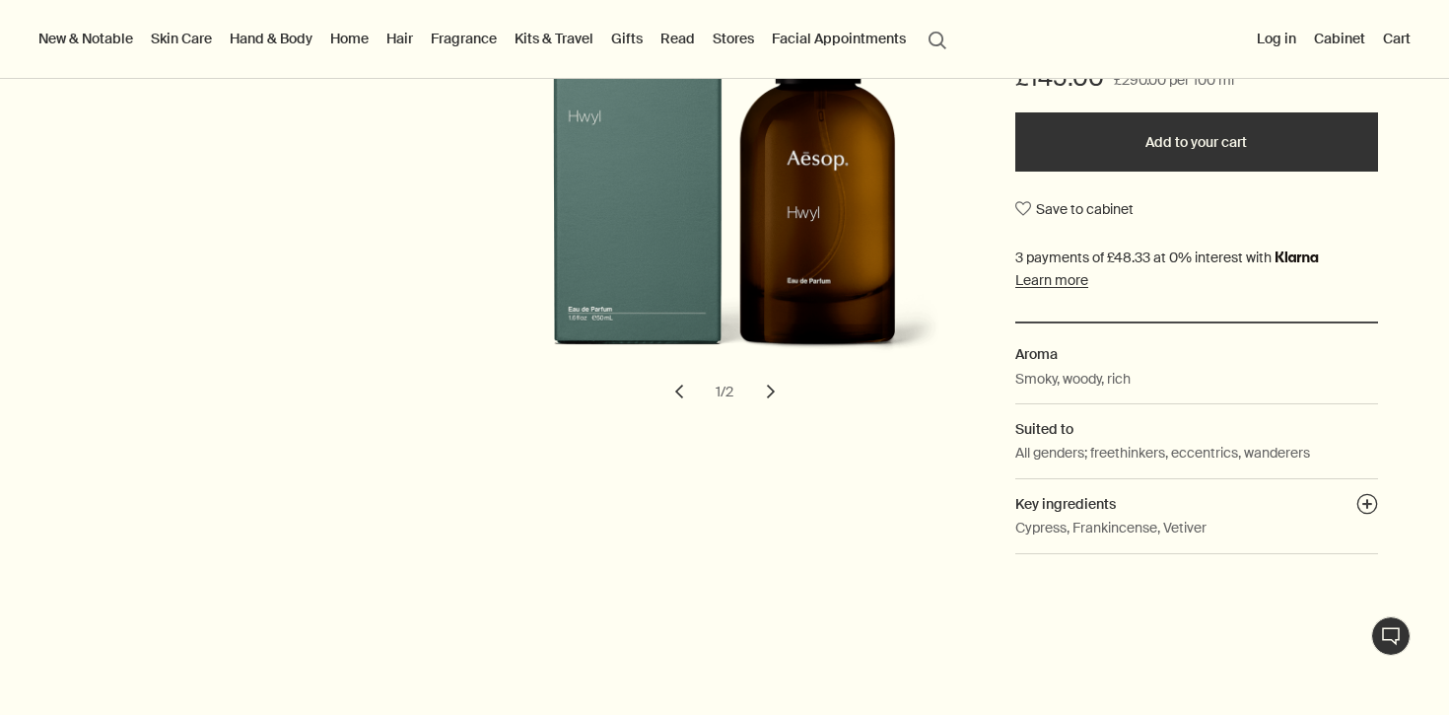
scroll to position [145, 0]
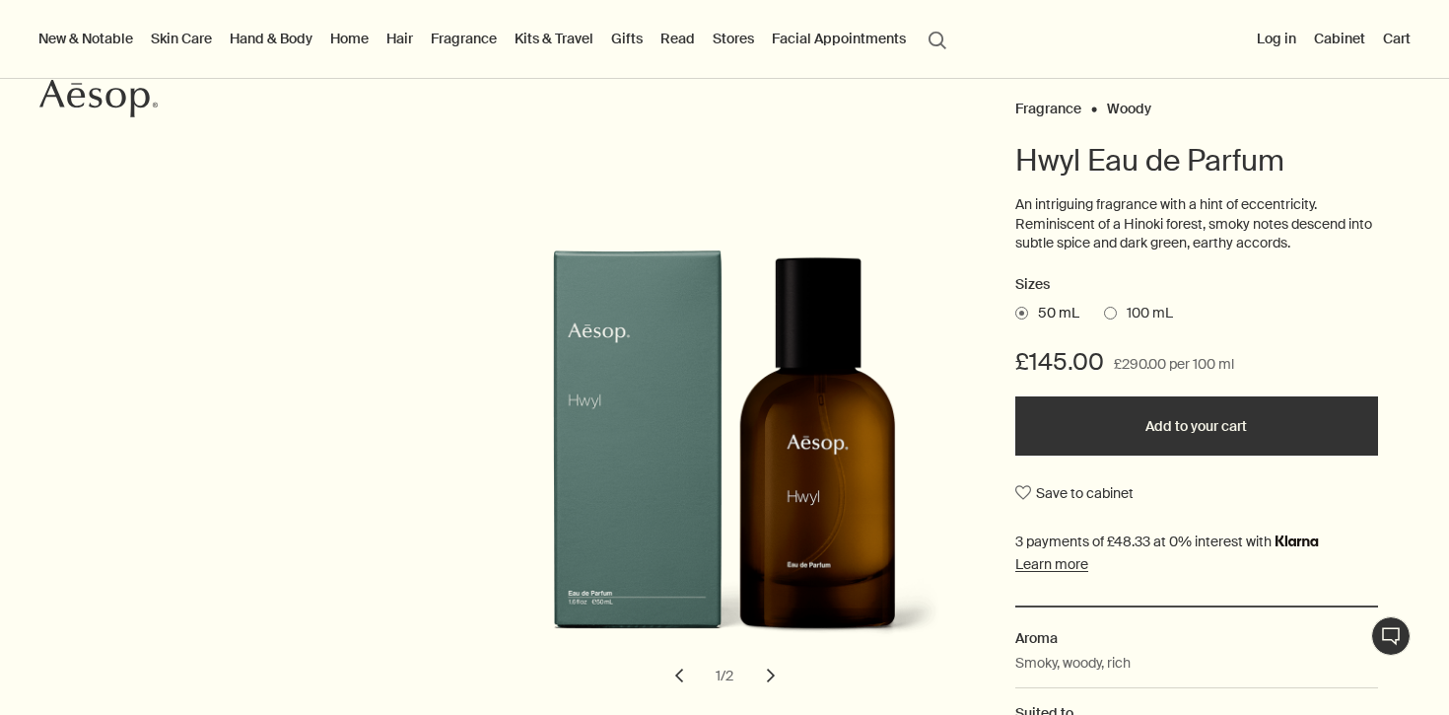
click at [1156, 323] on ul "50 mL 100 mL" at bounding box center [1196, 314] width 363 height 28
click at [1155, 315] on span "100 mL" at bounding box center [1145, 314] width 56 height 20
click at [1104, 315] on input "100 mL" at bounding box center [1104, 310] width 0 height 13
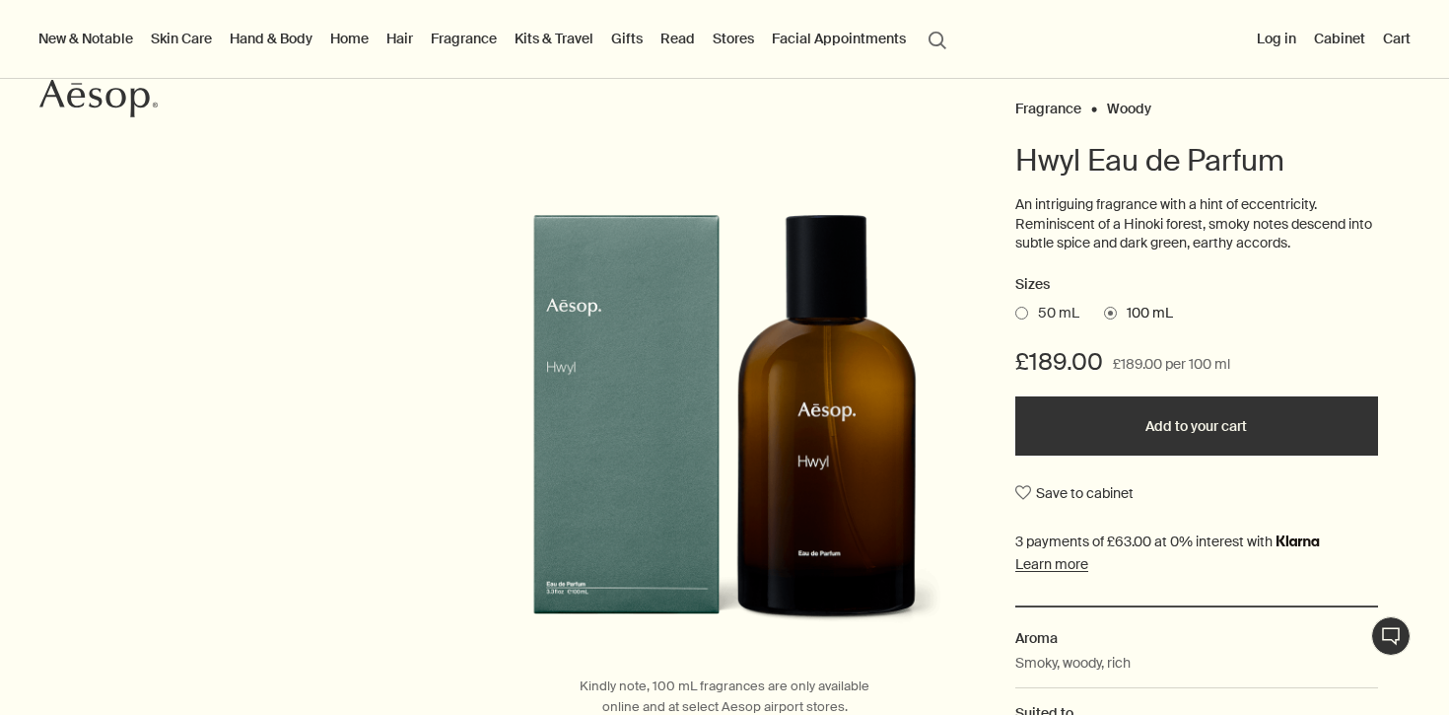
click at [1045, 307] on span "50 mL" at bounding box center [1053, 314] width 51 height 20
click at [1015, 307] on input "50 mL" at bounding box center [1015, 310] width 0 height 13
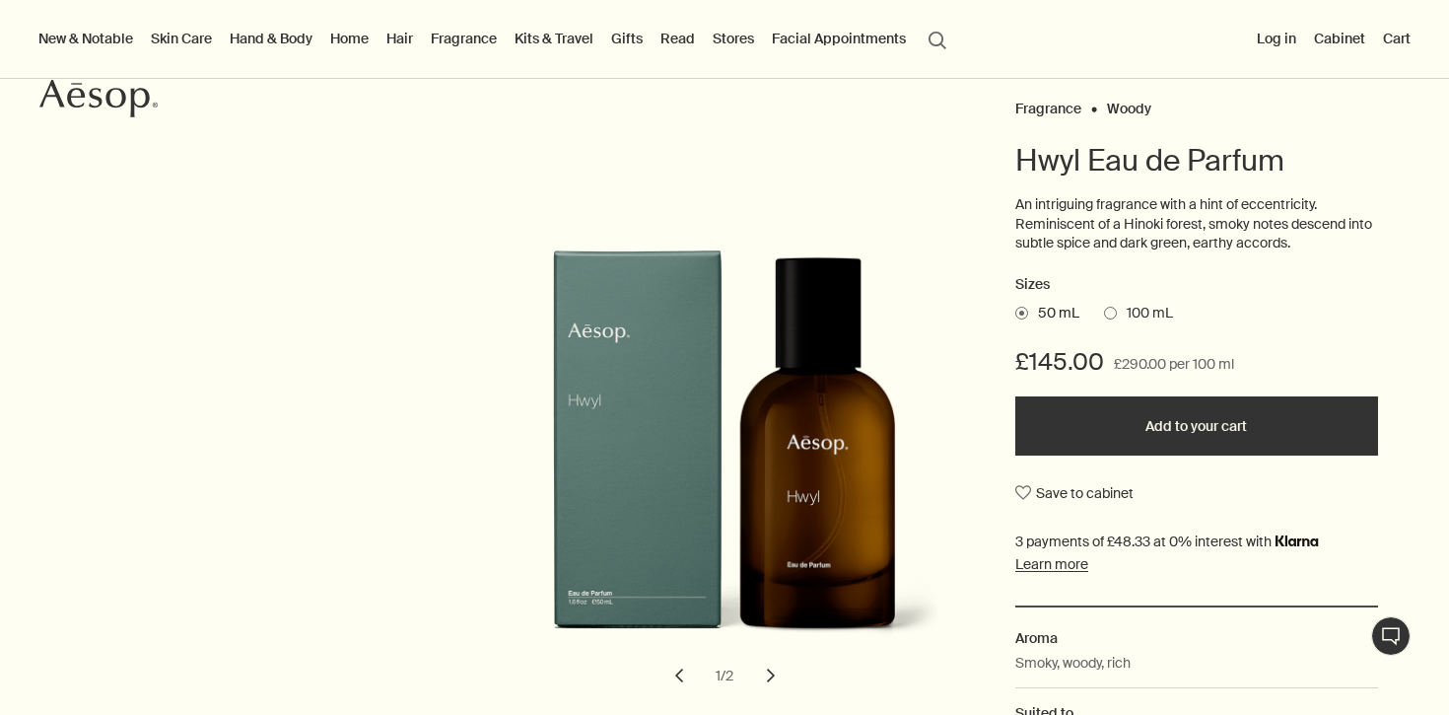
click at [1133, 316] on span "100 mL" at bounding box center [1145, 314] width 56 height 20
click at [1104, 316] on input "100 mL" at bounding box center [1104, 310] width 0 height 13
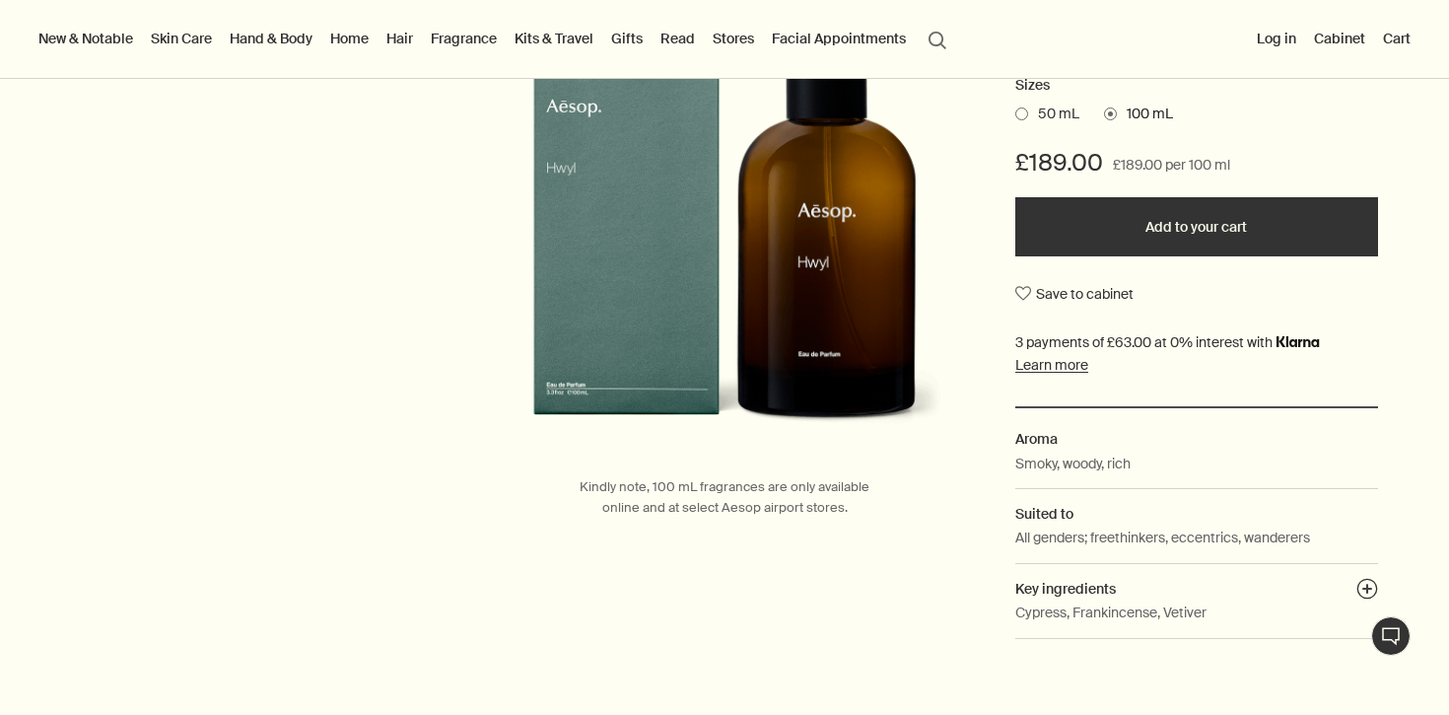
scroll to position [424, 0]
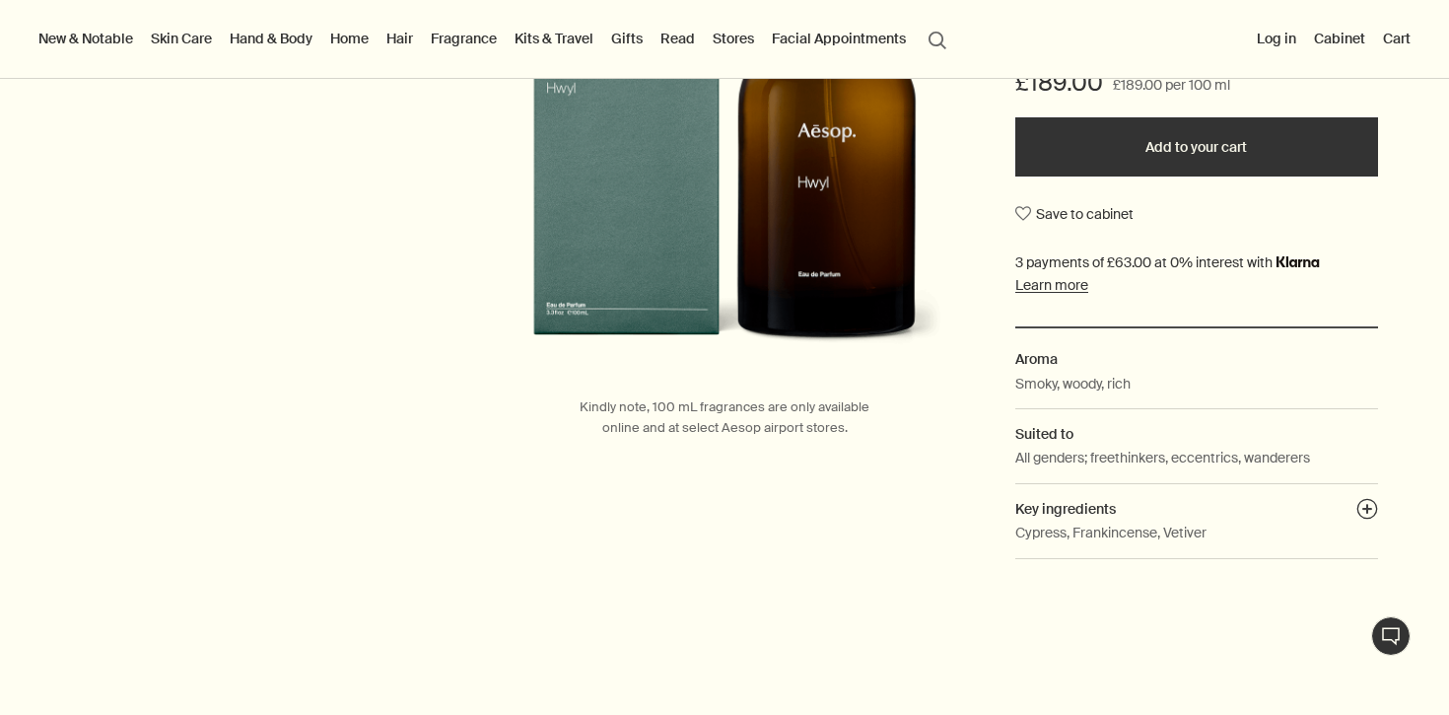
click at [1108, 535] on p "Cypress, Frankincense, Vetiver" at bounding box center [1110, 533] width 191 height 22
click at [1375, 510] on button "plusAndCloseWithCircle" at bounding box center [1368, 512] width 22 height 28
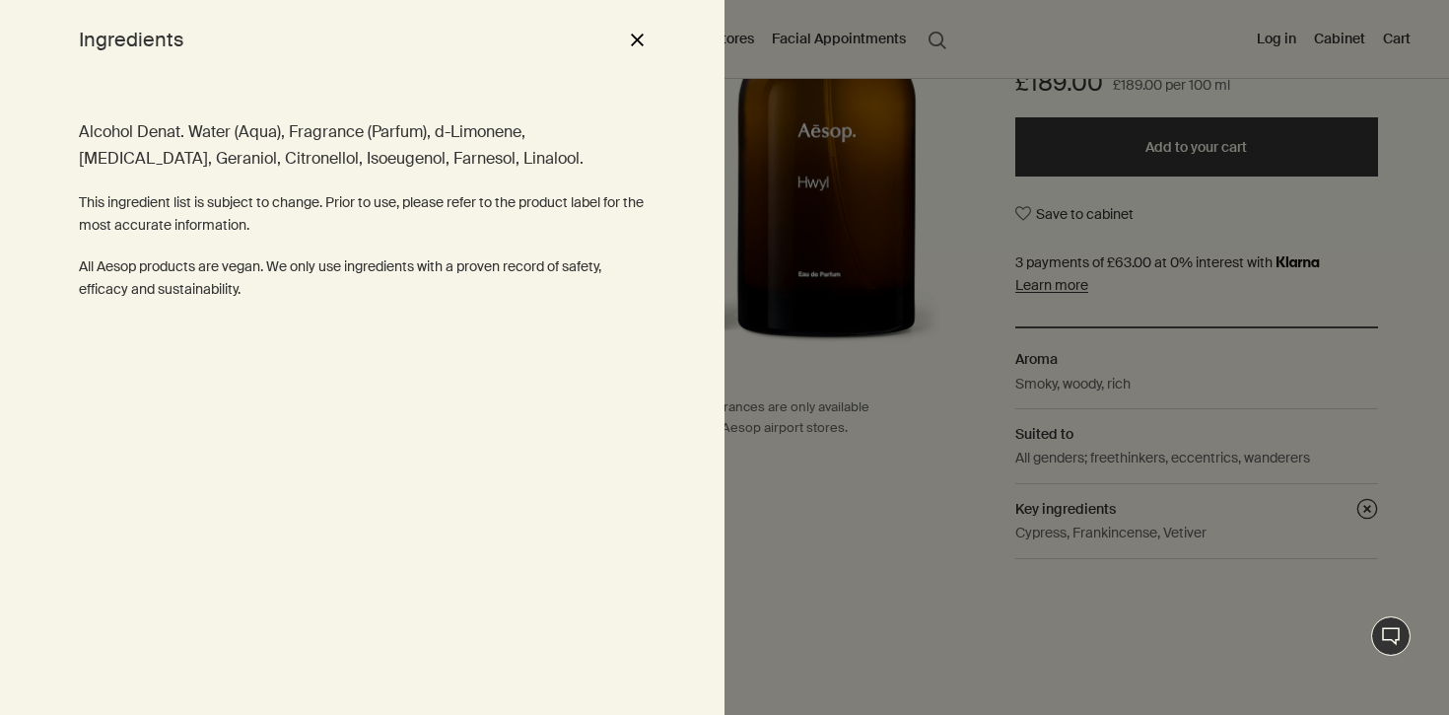
click at [712, 287] on div "Alcohol Denat. Water (Aqua), Fragrance (Parfum), d-Limonene, [MEDICAL_DATA], Ge…" at bounding box center [362, 397] width 725 height 636
click at [746, 284] on div at bounding box center [724, 357] width 1449 height 715
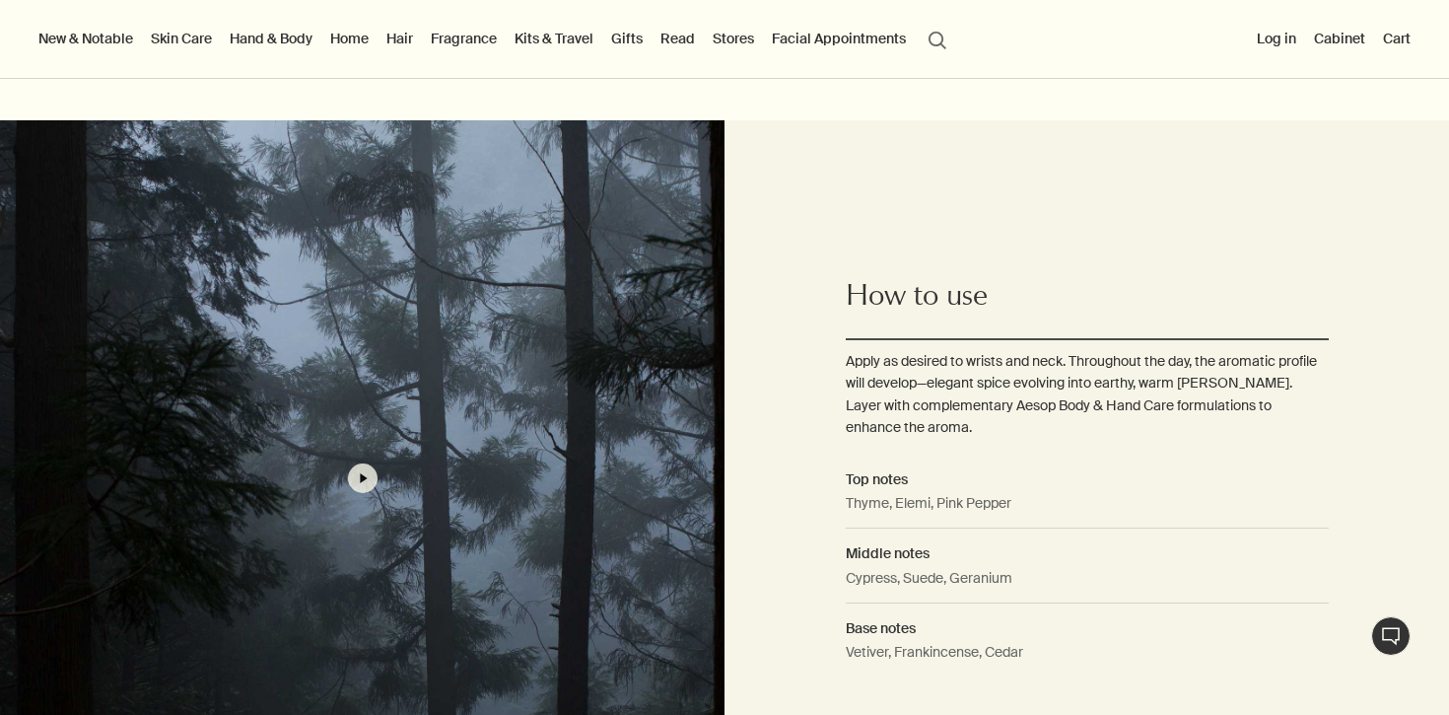
scroll to position [1275, 0]
